Goal: Information Seeking & Learning: Learn about a topic

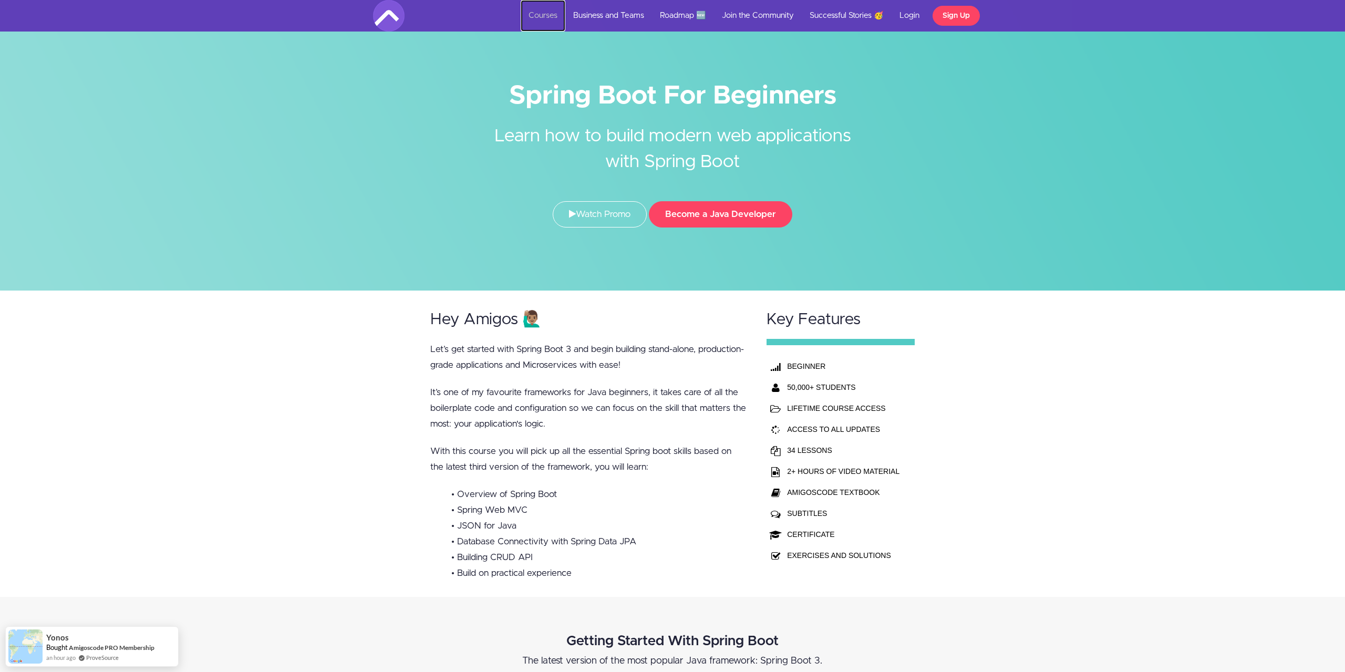
click at [554, 14] on link "Courses" at bounding box center [543, 16] width 45 height 32
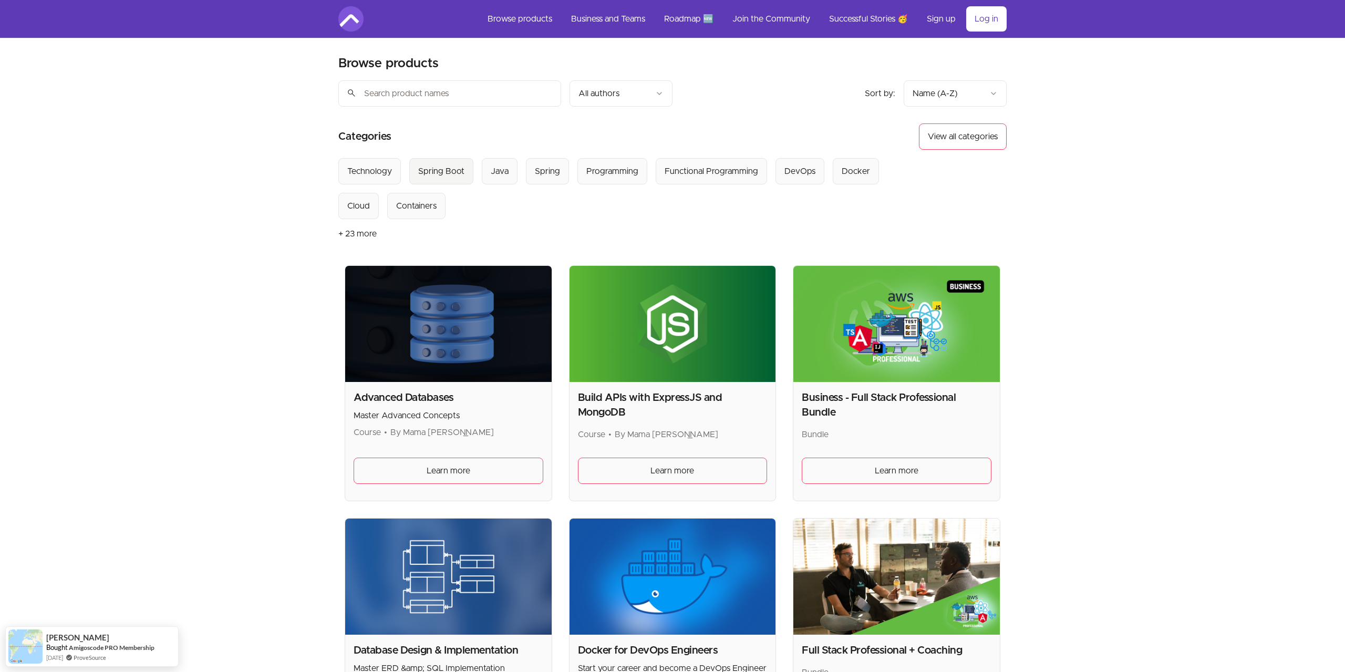
click at [445, 169] on div "Spring Boot" at bounding box center [441, 171] width 46 height 13
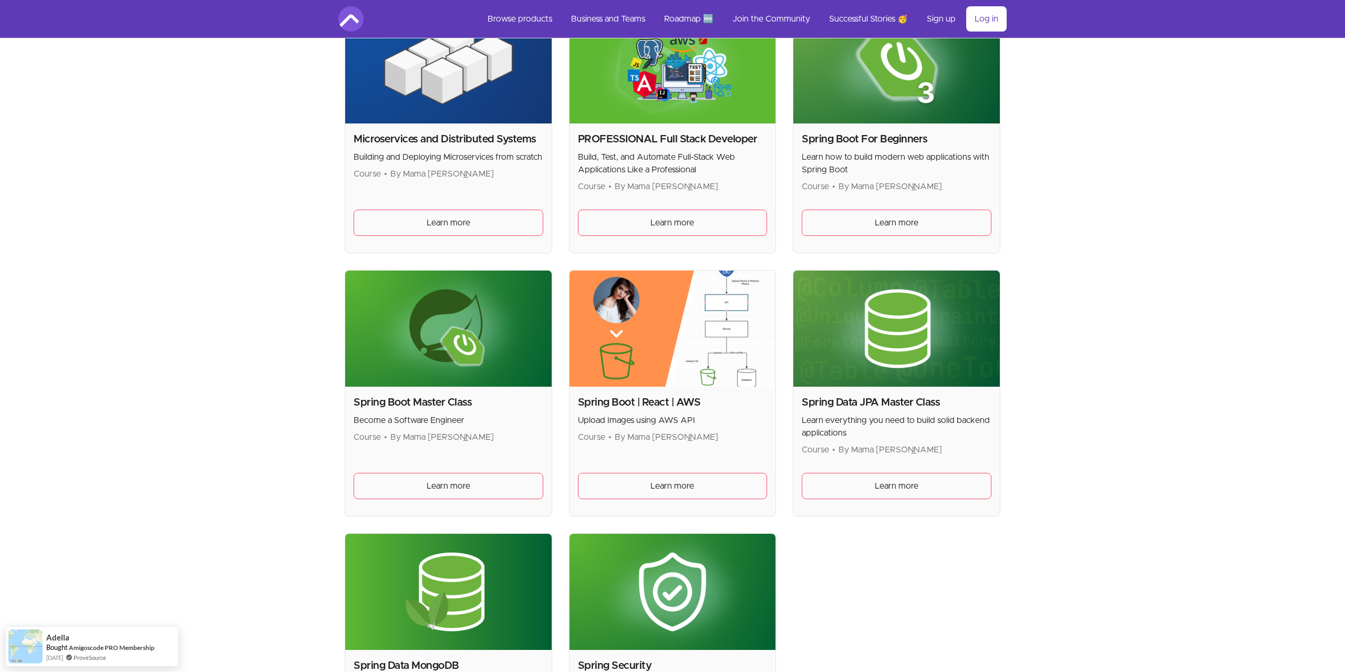
scroll to position [321, 0]
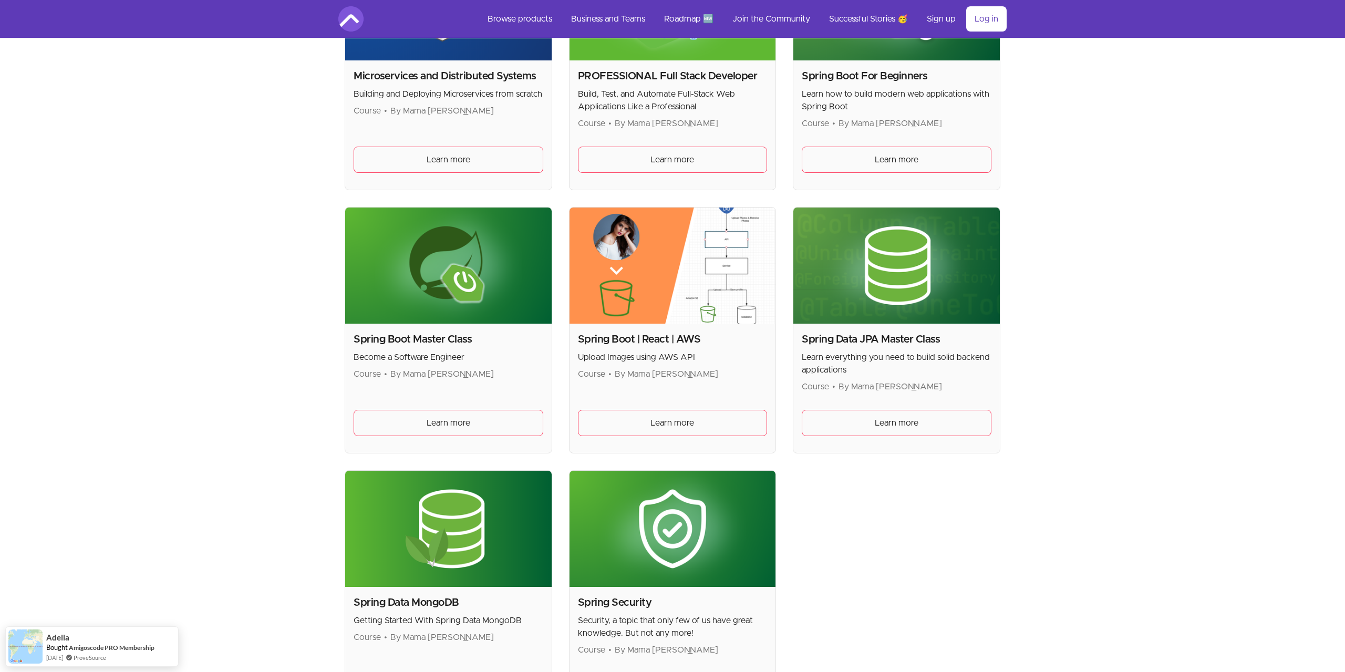
click at [422, 262] on img at bounding box center [448, 265] width 206 height 116
click at [468, 422] on span "Learn more" at bounding box center [449, 423] width 44 height 13
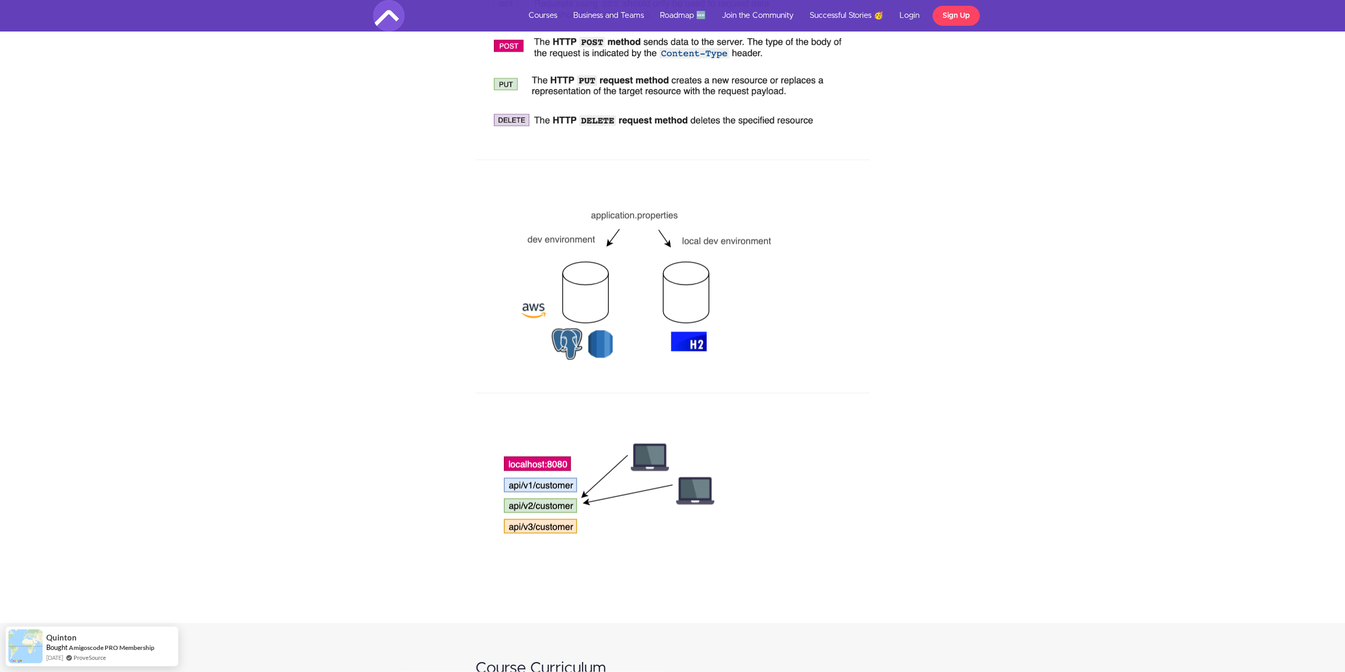
scroll to position [2840, 0]
